Goal: Task Accomplishment & Management: Manage account settings

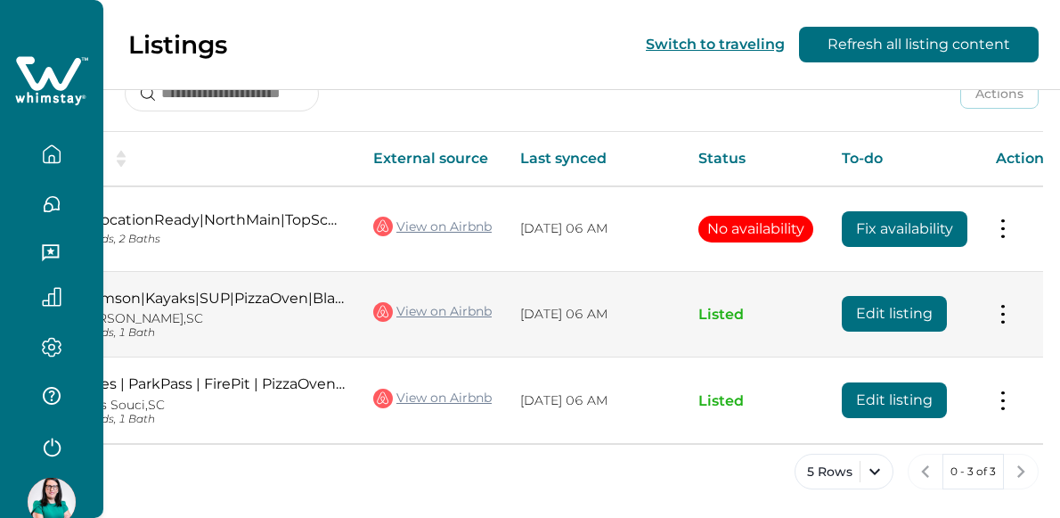
scroll to position [0, 179]
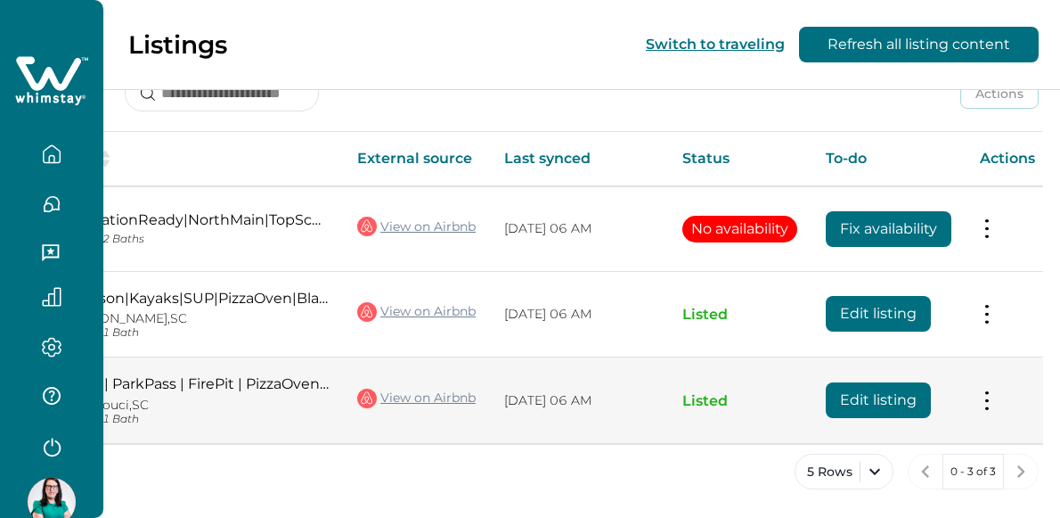
click at [994, 396] on button at bounding box center [987, 400] width 14 height 19
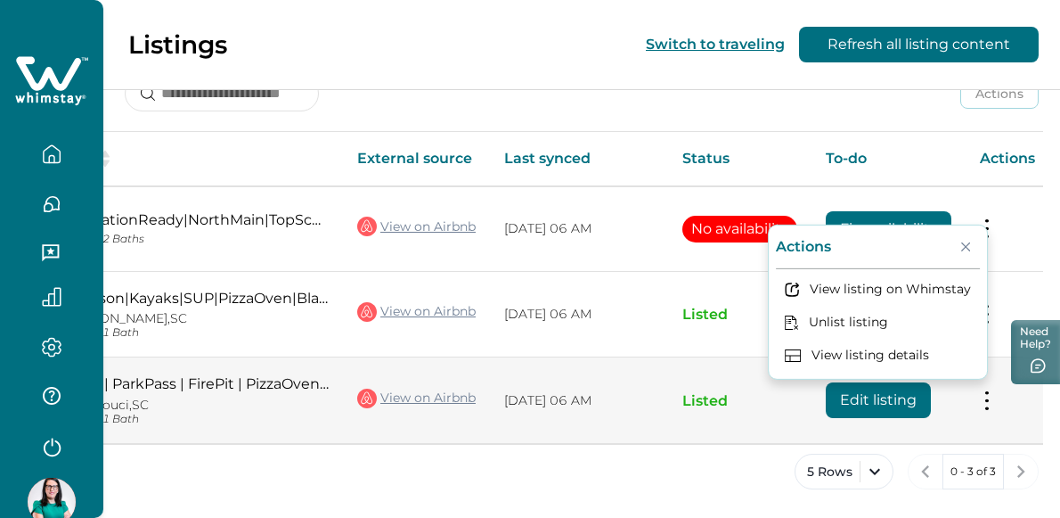
click at [897, 402] on button "Edit listing" at bounding box center [878, 400] width 105 height 36
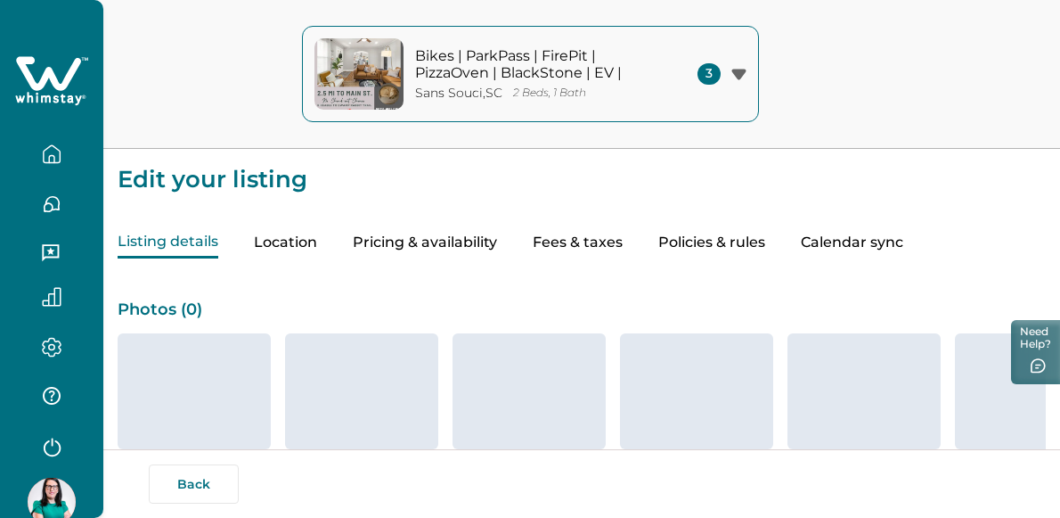
click at [487, 238] on button "Pricing & availability" at bounding box center [425, 242] width 144 height 31
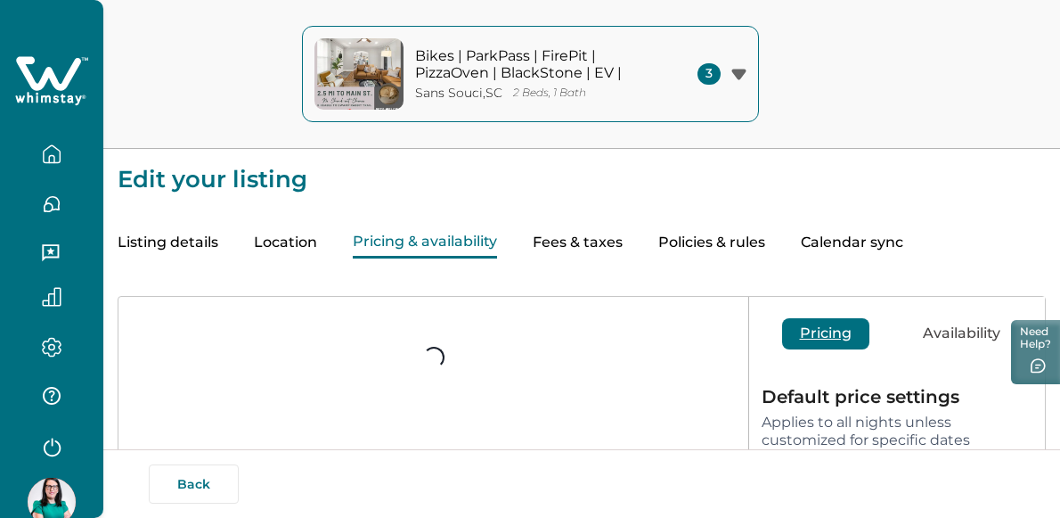
type input "**"
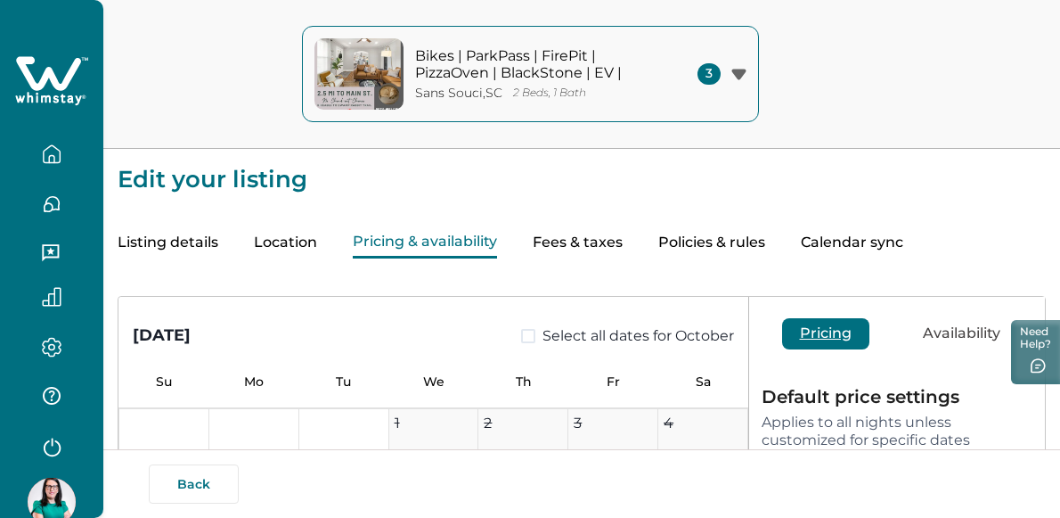
type input "**"
click at [964, 332] on button "Availability" at bounding box center [961, 333] width 113 height 31
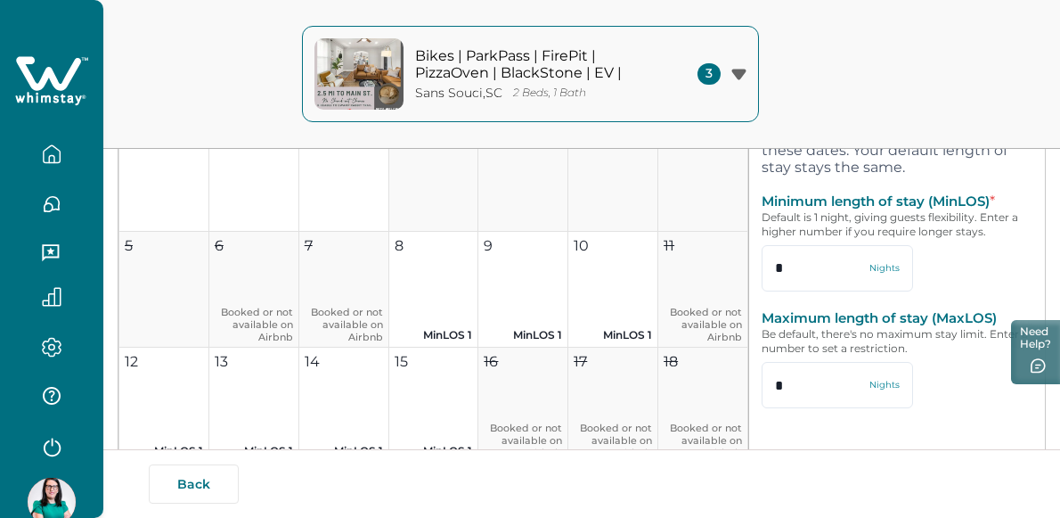
scroll to position [297, 0]
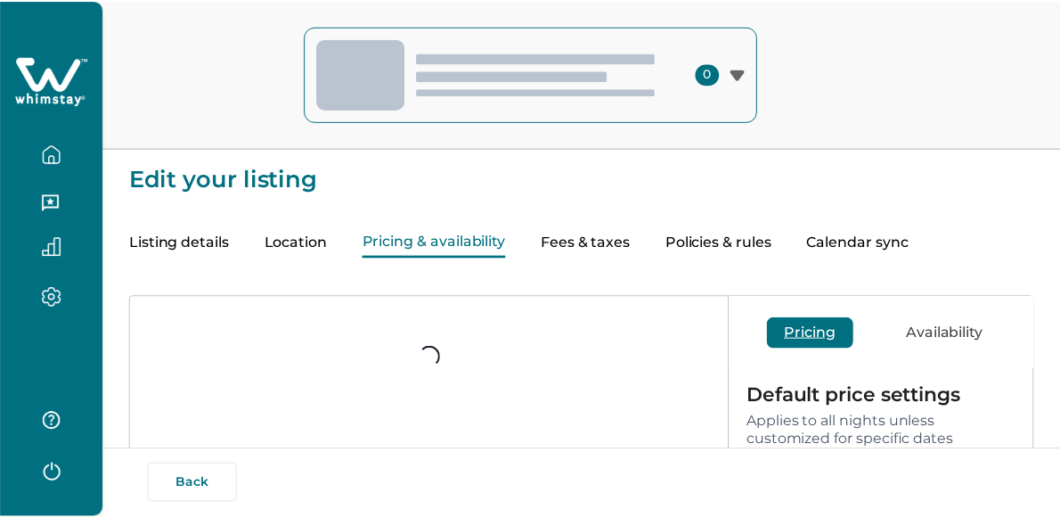
scroll to position [297, 0]
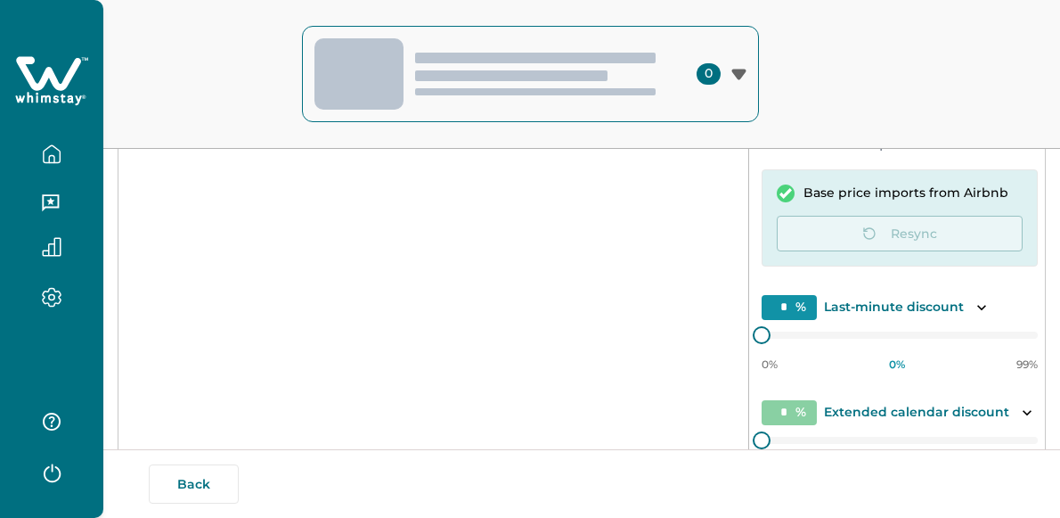
type input "*"
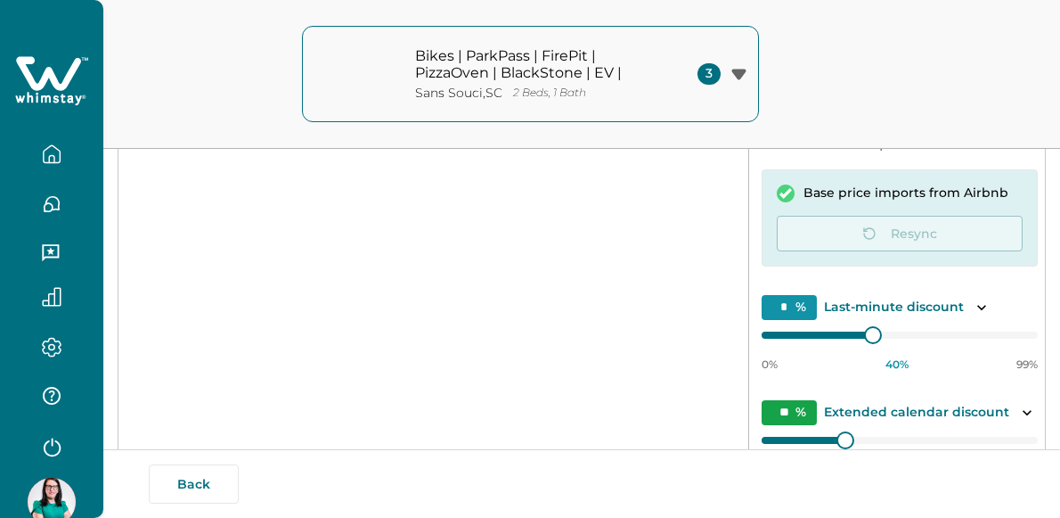
type input "**"
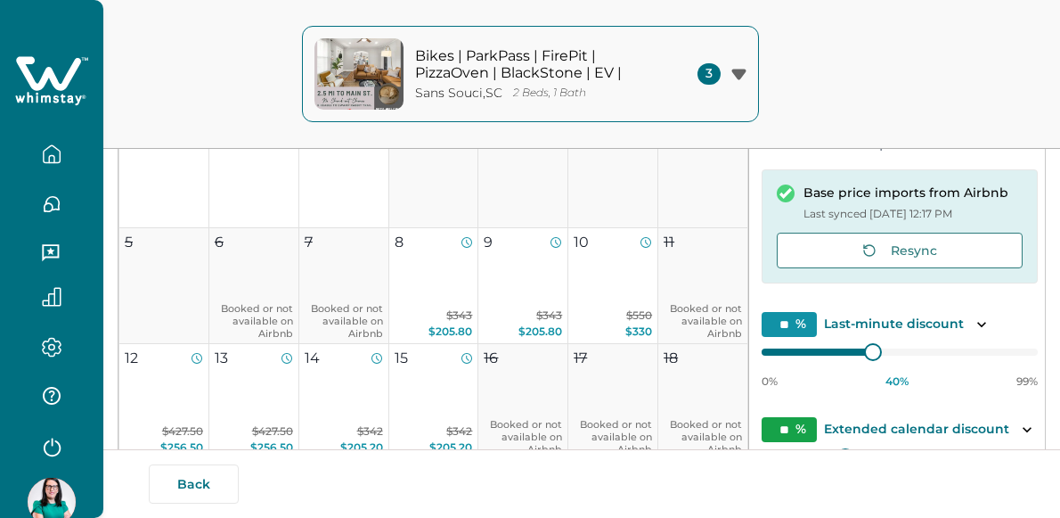
scroll to position [0, 0]
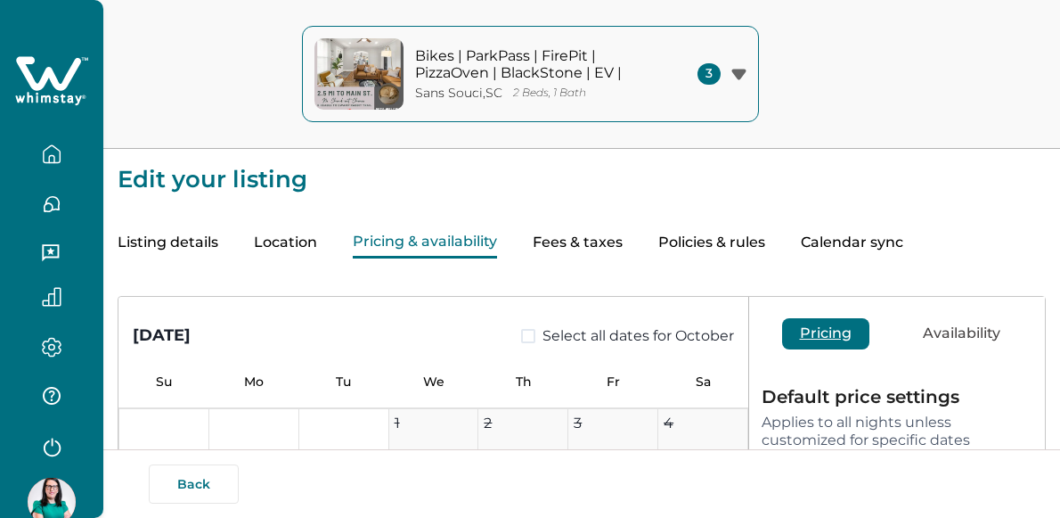
click at [947, 323] on button "Availability" at bounding box center [961, 333] width 113 height 31
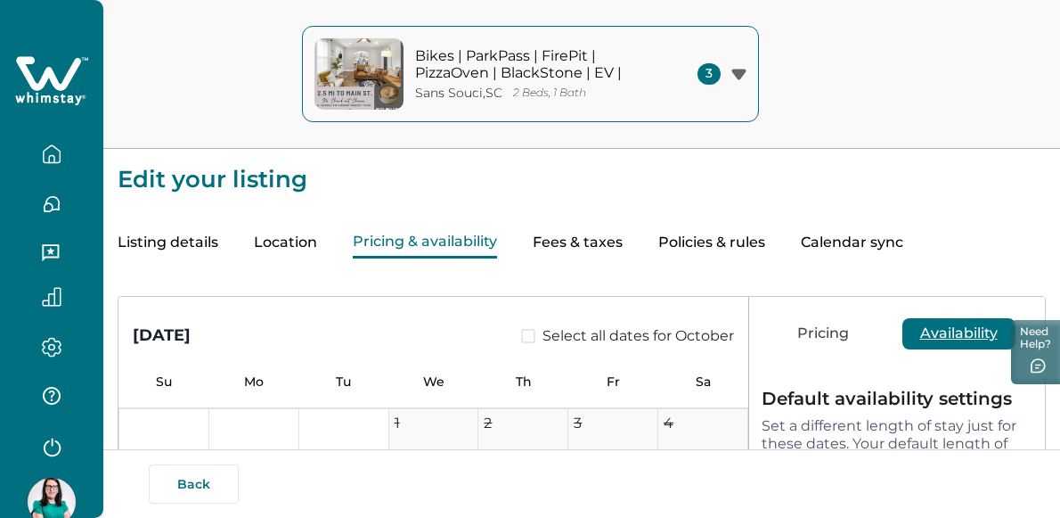
click at [887, 425] on p "Set a different length of stay just for these dates. Your default length of sta…" at bounding box center [897, 443] width 271 height 53
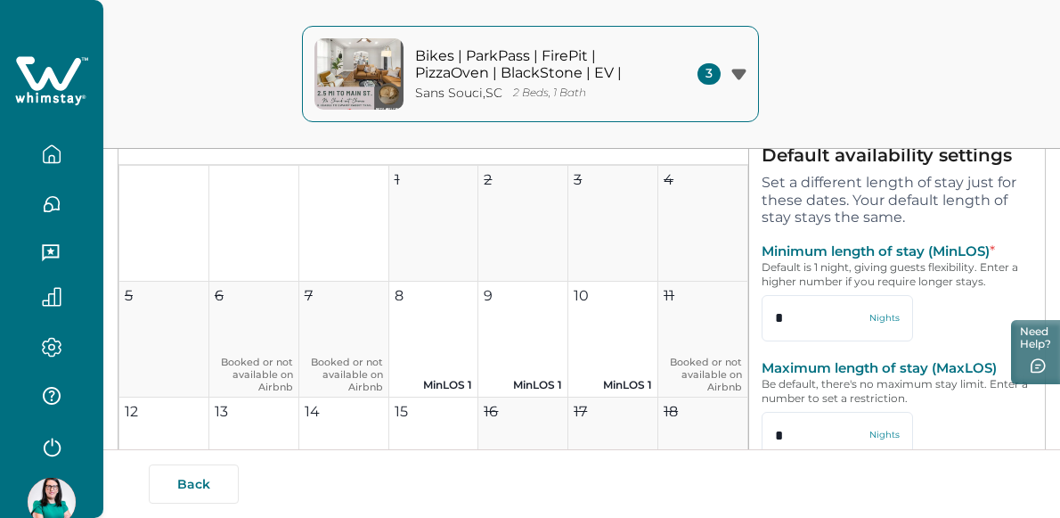
scroll to position [249, 0]
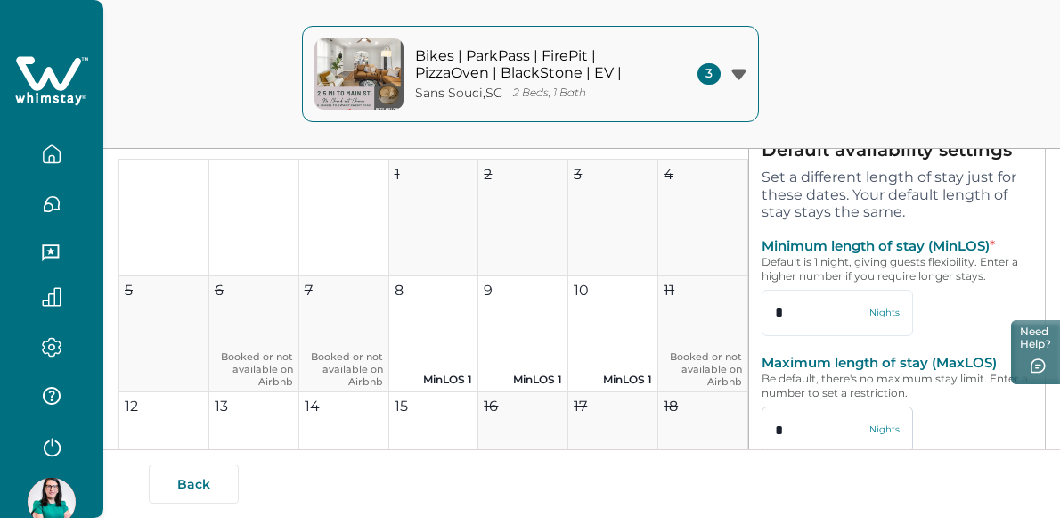
click at [792, 431] on input "*" at bounding box center [837, 429] width 151 height 46
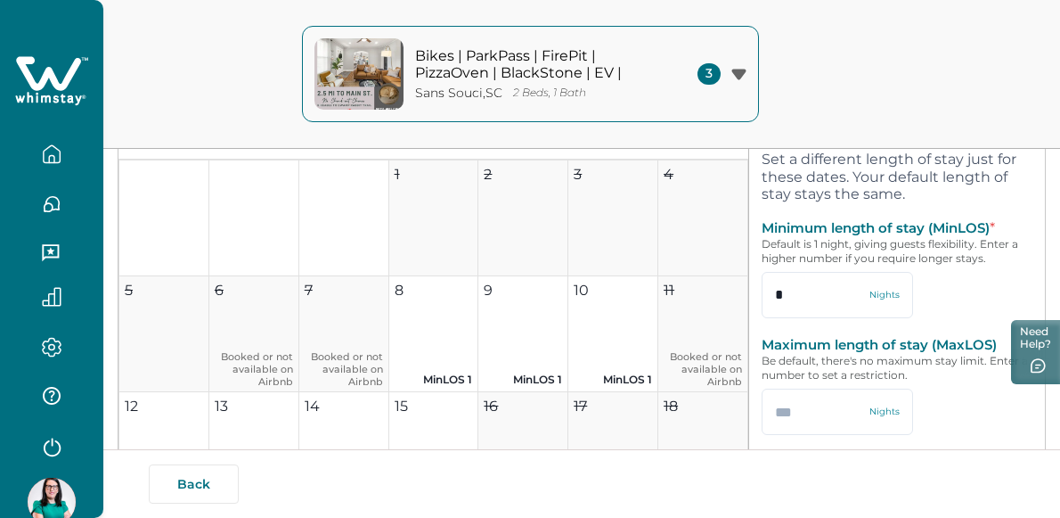
click at [958, 435] on div "Maximum length of stay (MaxLOS) Be default, there's no maximum stay limit. Ente…" at bounding box center [897, 385] width 271 height 99
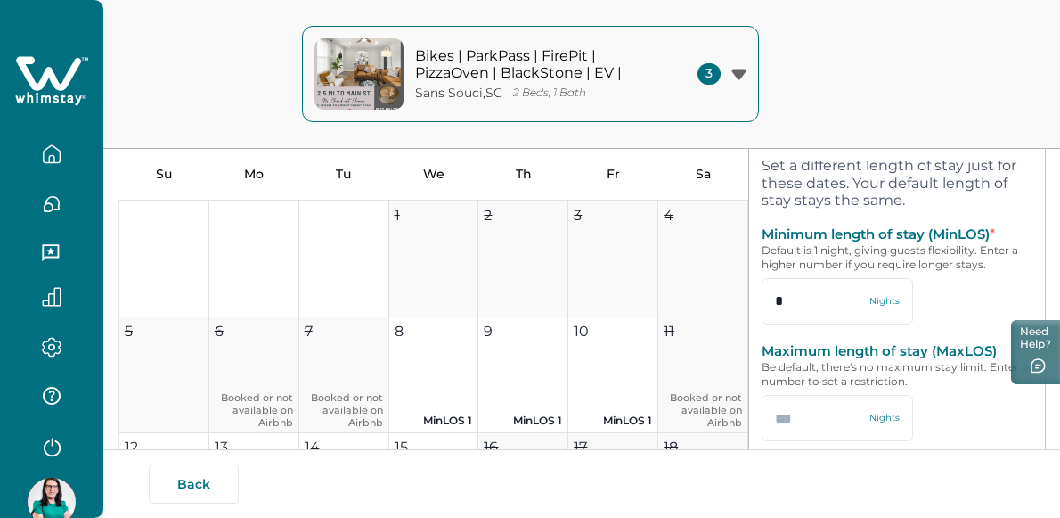
scroll to position [205, 0]
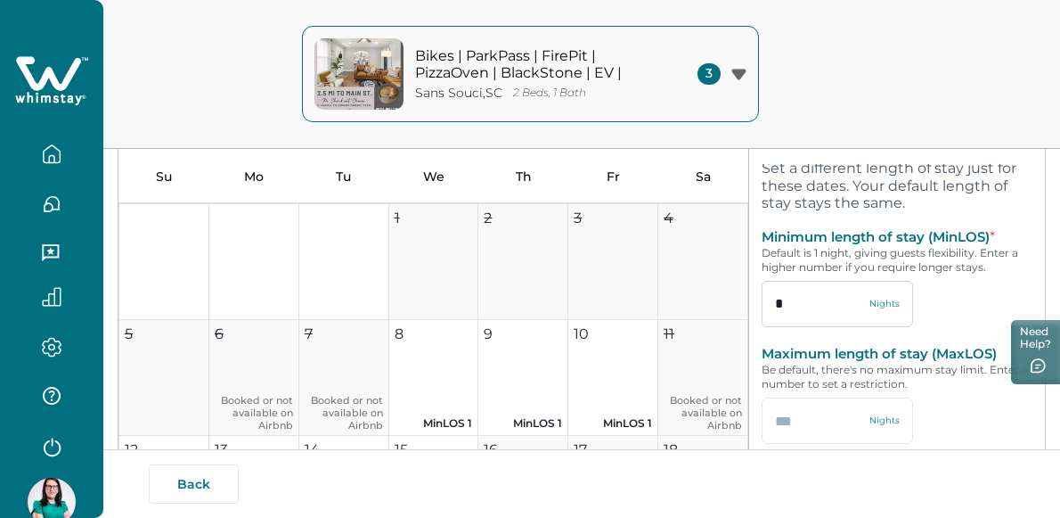
click at [776, 301] on input "*" at bounding box center [837, 304] width 151 height 46
type input "*"
click at [939, 411] on div "Maximum length of stay (MaxLOS) Be default, there's no maximum stay limit. Ente…" at bounding box center [897, 394] width 271 height 99
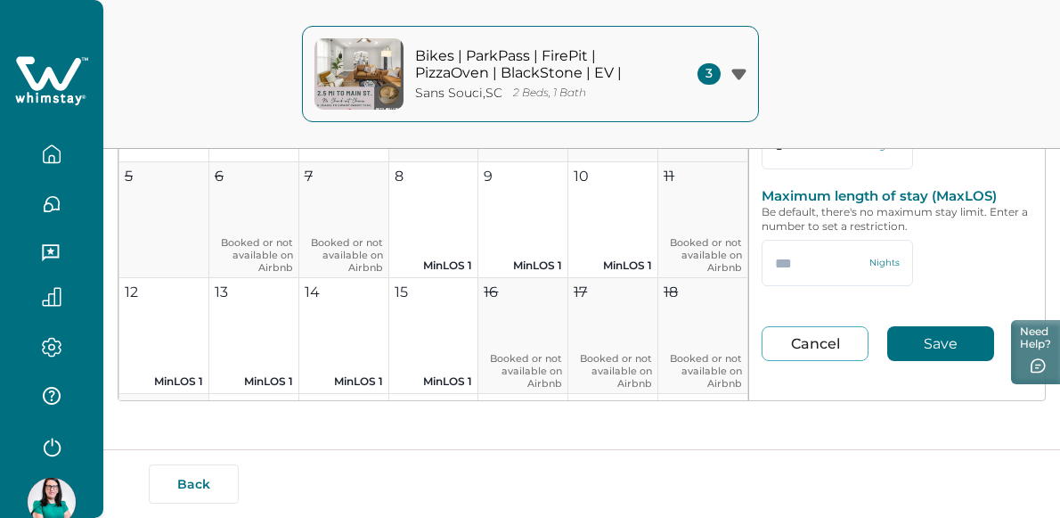
scroll to position [365, 0]
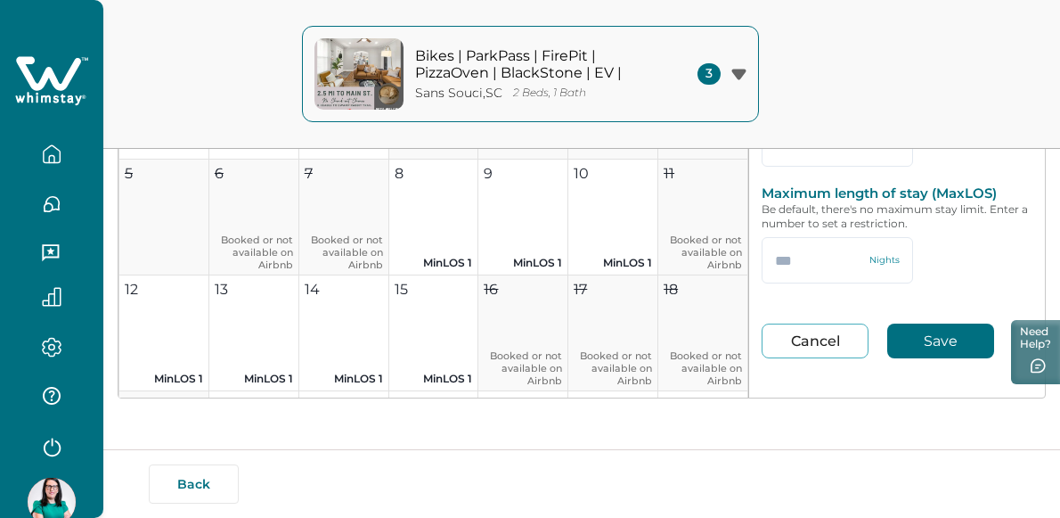
click at [930, 350] on button "Save" at bounding box center [940, 340] width 107 height 35
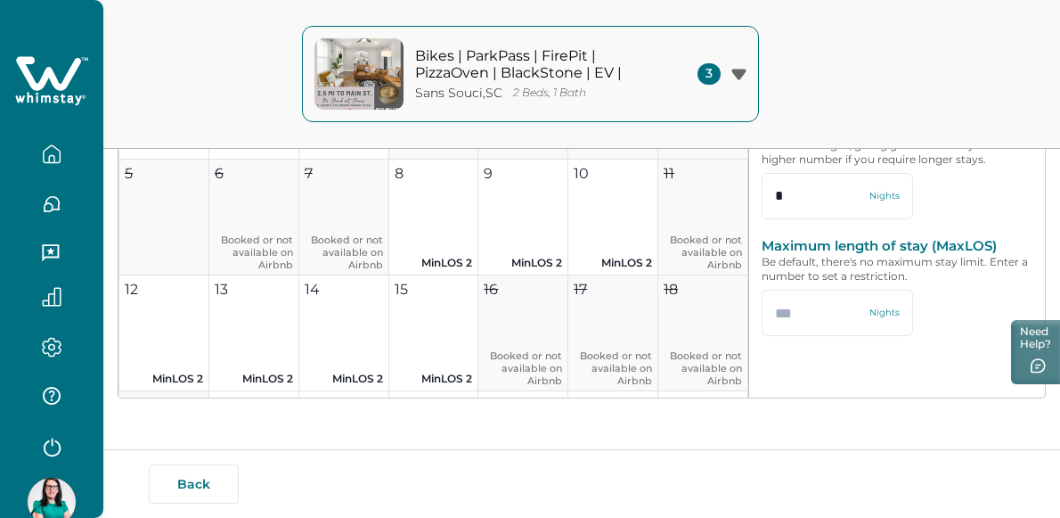
scroll to position [0, 0]
click at [740, 74] on icon "button" at bounding box center [739, 74] width 14 height 11
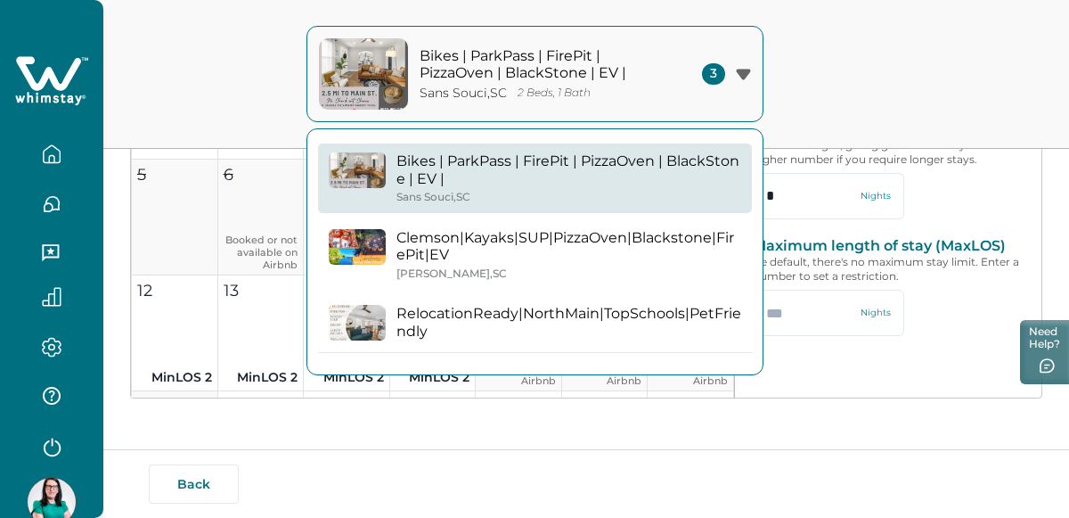
click at [691, 243] on p "Clemson|Kayaks|SUP|PizzaOven|Blackstone|FirePit|EV" at bounding box center [569, 246] width 345 height 35
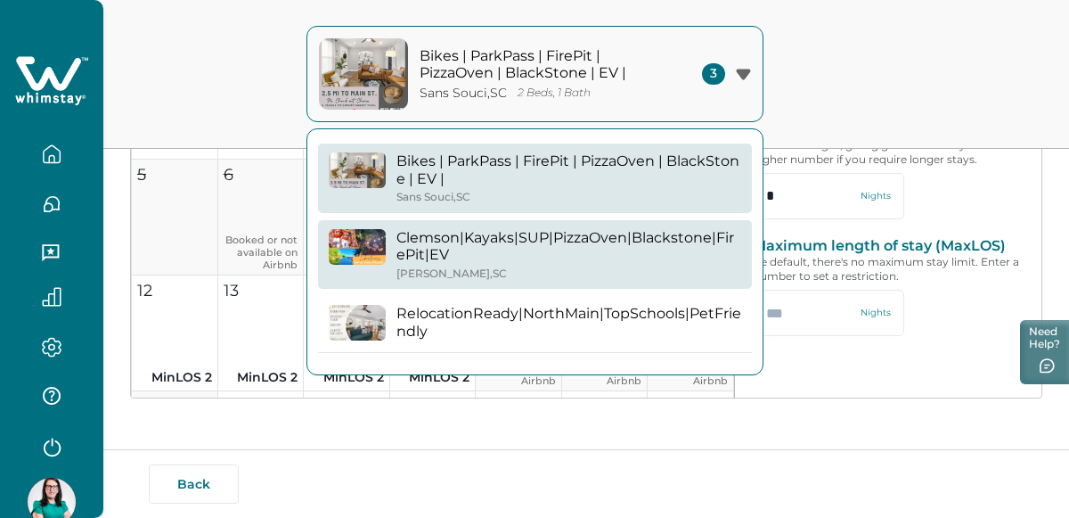
type input "*"
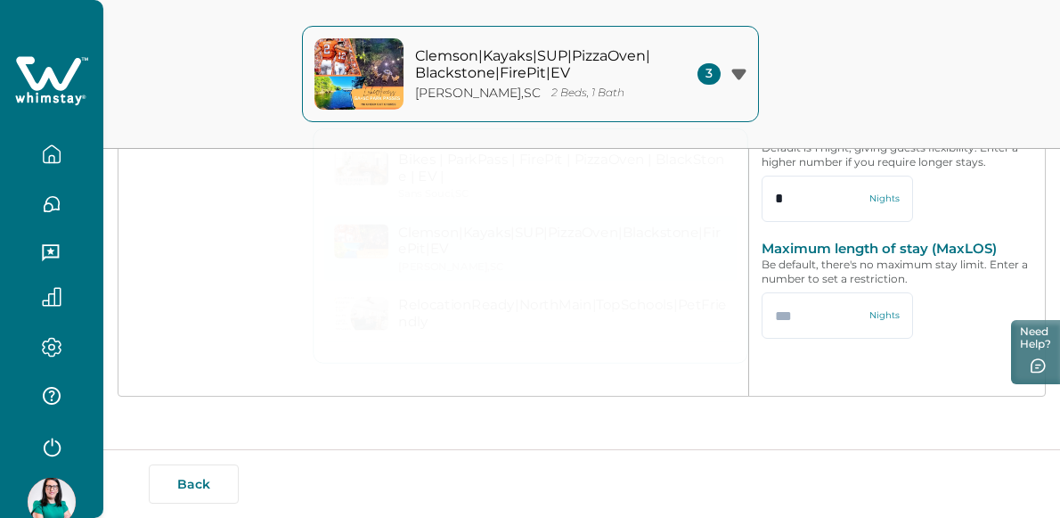
type input "*"
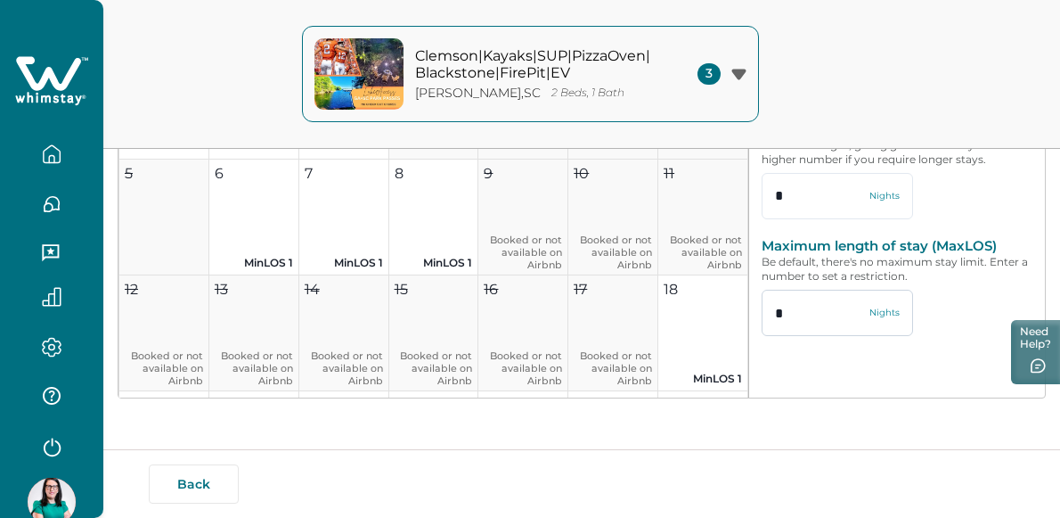
click at [777, 336] on input "*" at bounding box center [837, 313] width 151 height 46
click at [773, 219] on input "*" at bounding box center [837, 196] width 151 height 46
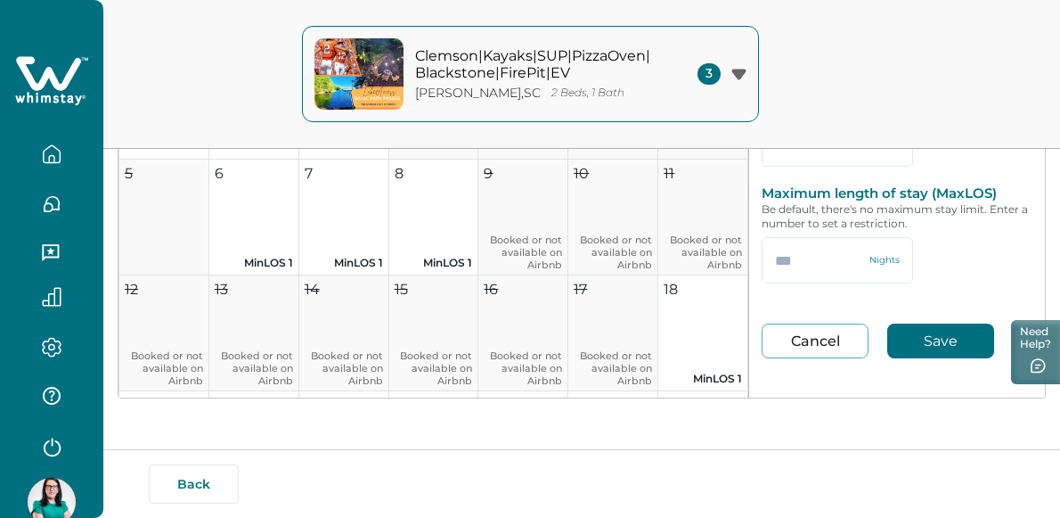
type input "*"
click at [944, 336] on button "Save" at bounding box center [940, 340] width 107 height 35
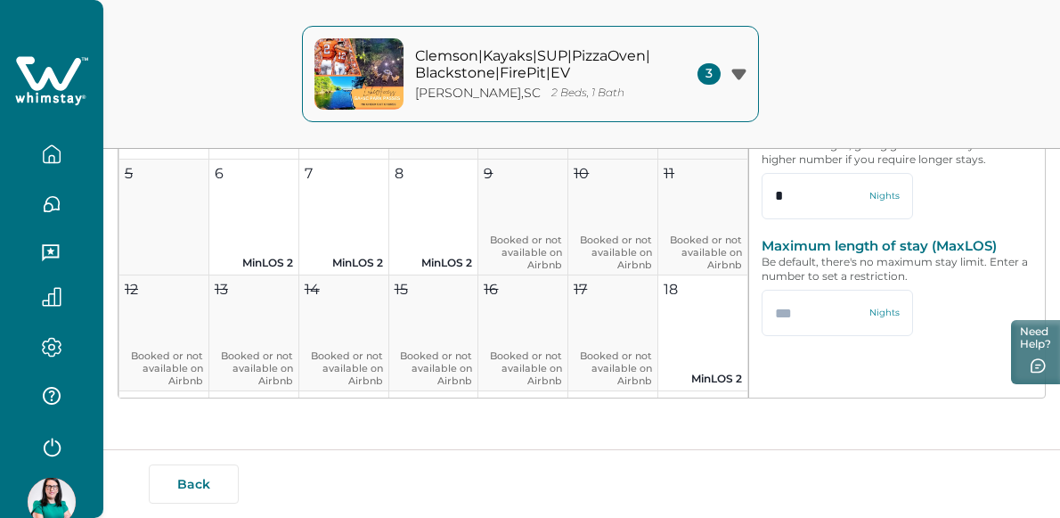
scroll to position [18, 0]
click at [739, 72] on icon "button" at bounding box center [739, 74] width 14 height 11
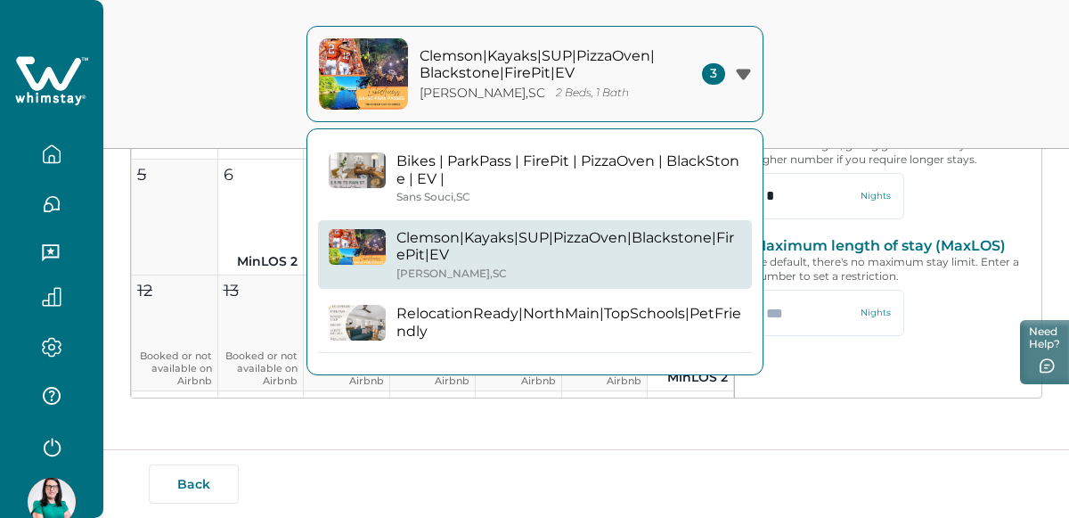
click at [628, 334] on p "RelocationReady|NorthMain|TopSchools|PetFriendly" at bounding box center [569, 322] width 345 height 35
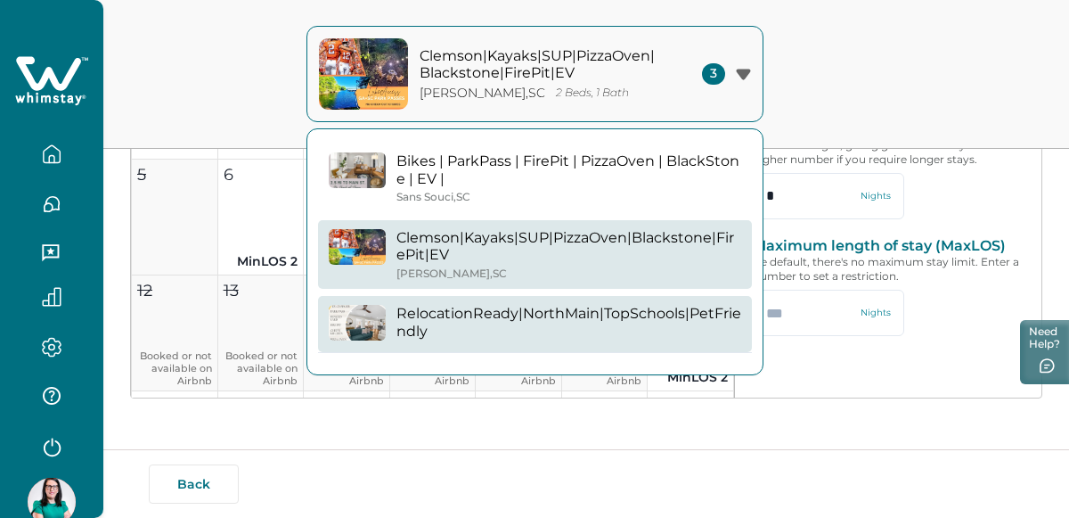
type input "*"
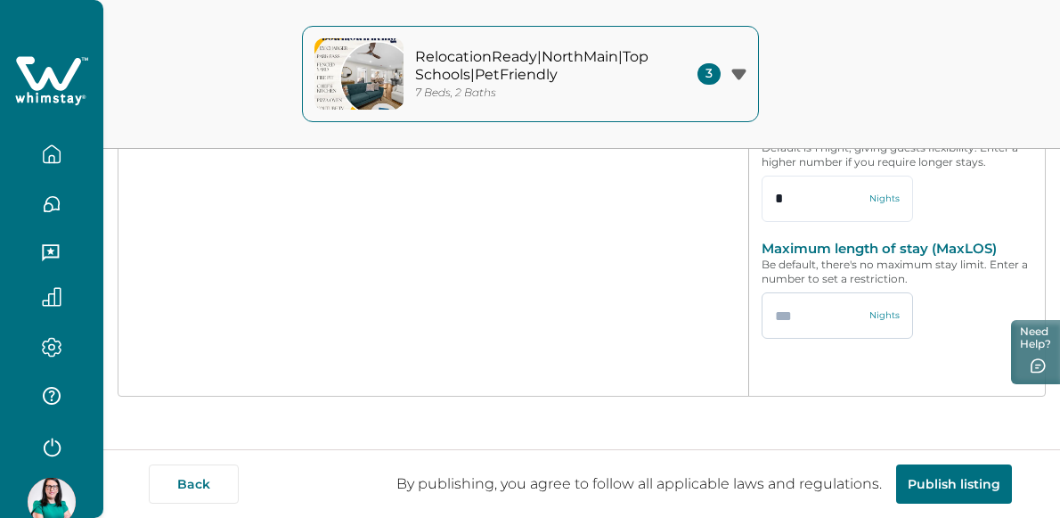
scroll to position [18, 0]
click at [778, 205] on input "*" at bounding box center [837, 199] width 151 height 46
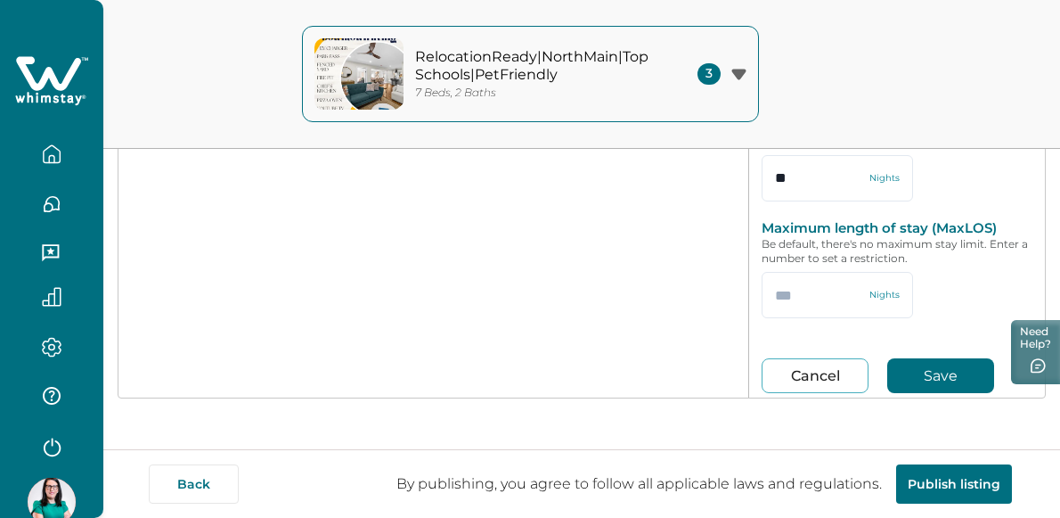
scroll to position [76, 0]
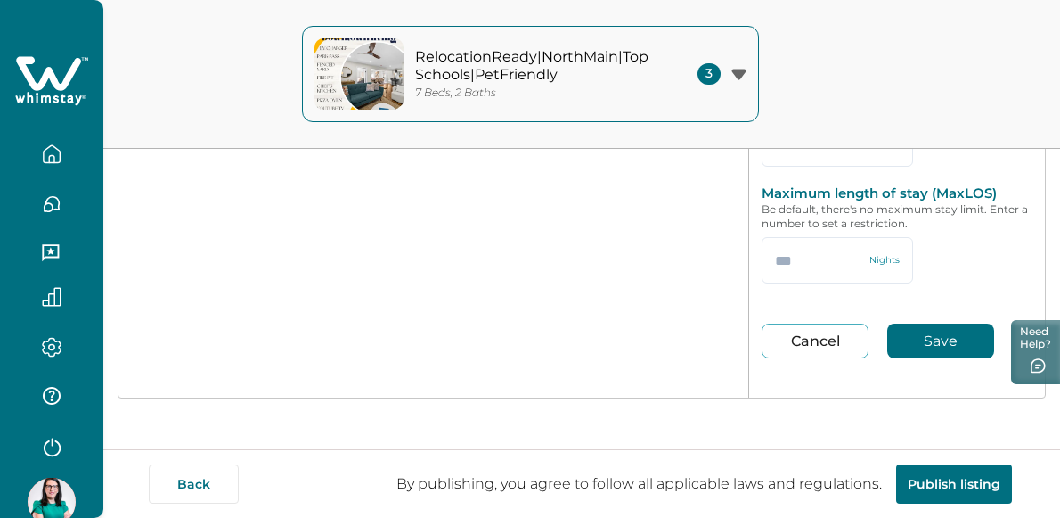
type input "**"
click at [924, 347] on button "Save" at bounding box center [940, 340] width 107 height 35
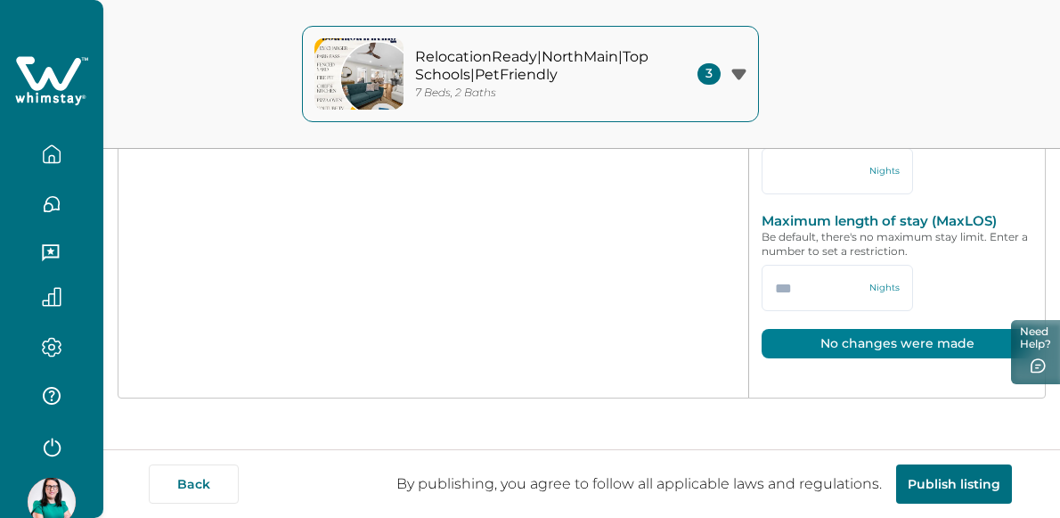
scroll to position [47, 0]
type input "**"
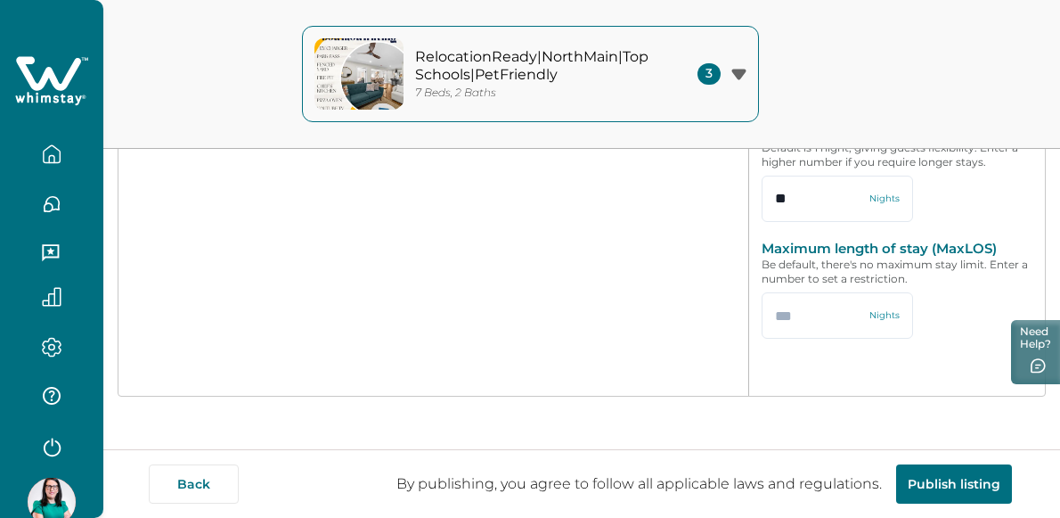
scroll to position [18, 0]
